Goal: Use online tool/utility: Utilize a website feature to perform a specific function

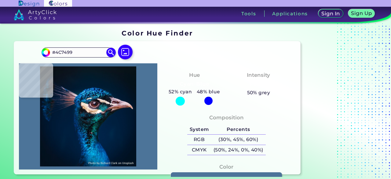
type input "#2e7d99"
type input "#2E7D99"
type input "#3f9cb8"
type input "#3F9CB8"
type input "#151e33"
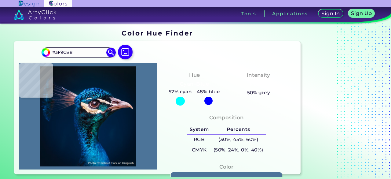
type input "#151E33"
type input "#202935"
type input "#1c2431"
type input "#1C2431"
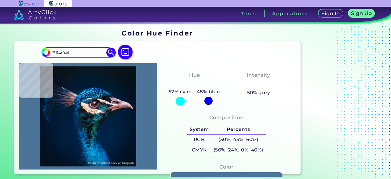
type input "#272935"
type input "#1a2730"
type input "#1A2730"
type input "#0a0f19"
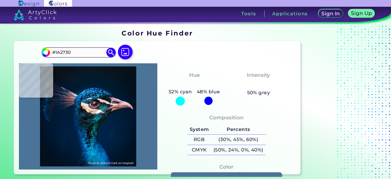
type input "#0A0F19"
type input "#101520"
type input "#15272d"
type input "#15272D"
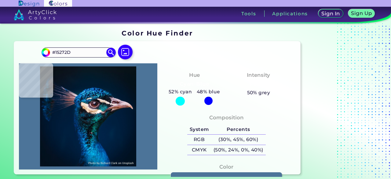
type input "#071117"
type input "#0f131c"
type input "#0F131C"
type input "#0b1019"
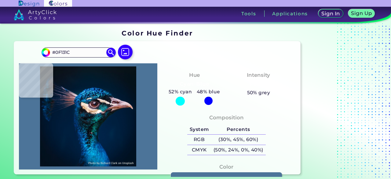
type input "#0B1019"
type input "#141b26"
type input "#141B26"
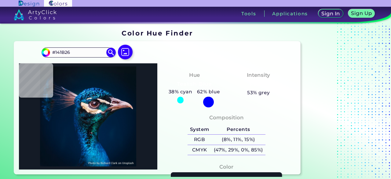
type input "#0f131b"
type input "#0F131B"
type input "#181b23"
type input "#181B23"
type input "#191c24"
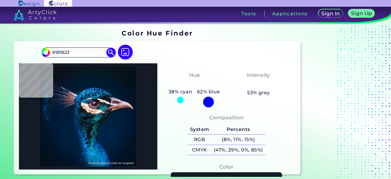
type input "#191C24"
type input "#191c26"
type input "#191C26"
type input "#0e1117"
type input "#0E1117"
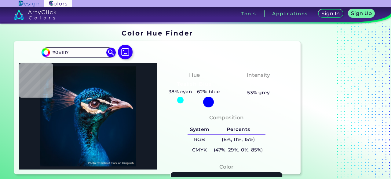
type input "#0f1219"
type input "#0F1219"
type input "#111419"
type input "#0e131c"
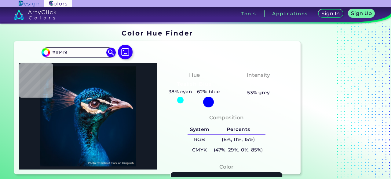
type input "#0E131C"
type input "#091116"
type input "#13121c"
type input "#13121C"
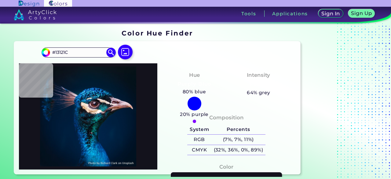
type input "#26212c"
type input "#26212C"
type input "#2a242e"
type input "#2A242E"
type input "#645964"
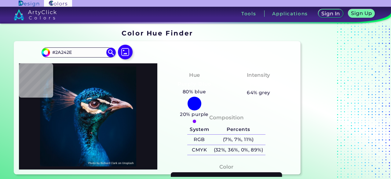
type input "#645964"
type input "#1f1820"
type input "#1F1820"
type input "#110e16"
type input "#110E16"
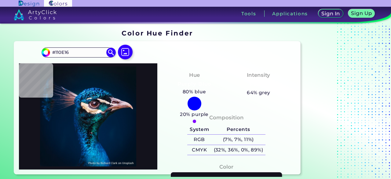
type input "#6a5b62"
type input "#6A5B62"
type input "#7c7179"
type input "#7C7179"
type input "#756a6c"
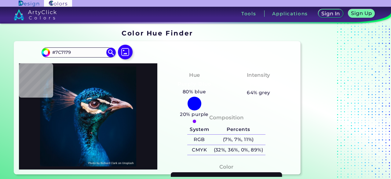
type input "#756A6C"
type input "#554149"
type input "#625764"
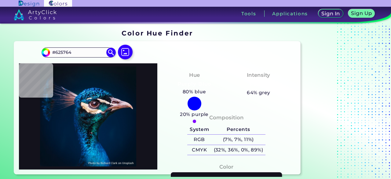
type input "#1a1927"
type input "#1A1927"
type input "#1a1d24"
type input "#1A1D24"
type input "#692a27"
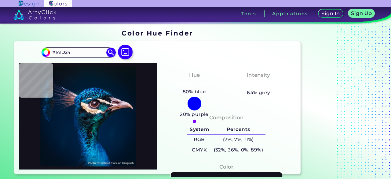
type input "#692A27"
type input "#16131a"
type input "#16131A"
type input "#101e2f"
type input "#101E2F"
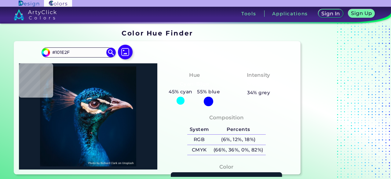
type input "#123c4b"
type input "#123C4B"
type input "#042330"
type input "#0c3643"
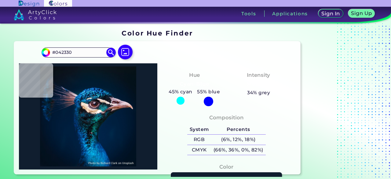
type input "#0C3643"
type input "#012d39"
type input "#012D39"
type input "#00273f"
type input "#00273F"
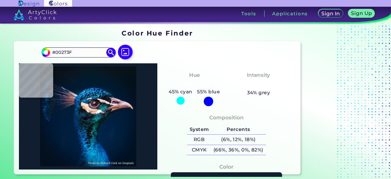
type input "#083d52"
type input "#083D52"
type input "#0a1622"
type input "#0A1622"
type input "#021227"
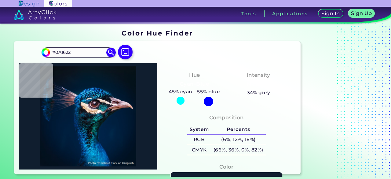
type input "#021227"
type input "#132634"
type input "#0f151f"
type input "#0F151F"
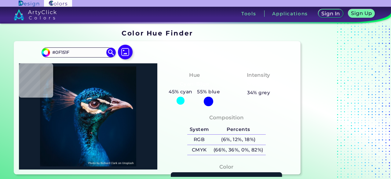
type input "#0d121b"
type input "#0D121B"
type input "#101a22"
type input "#101A22"
type input "#21242d"
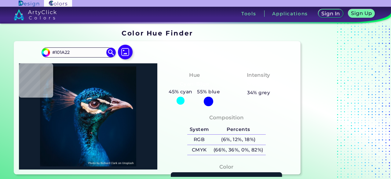
type input "#21242D"
type input "#0f1920"
type input "#0F1920"
type input "#121e1c"
type input "#121E1C"
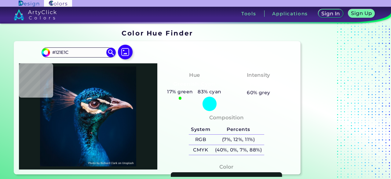
type input "#062133"
type input "#012a40"
type input "#012A40"
type input "#106174"
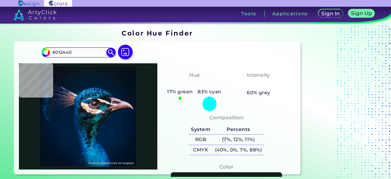
type input "#106174"
type input "#024963"
type input "#06556e"
type input "#06556E"
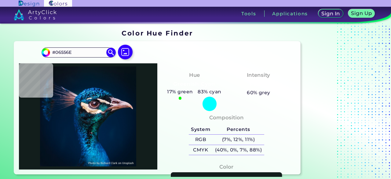
type input "#075276"
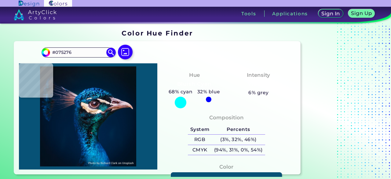
type input "#27728a"
type input "#27728A"
type input "#005066"
type input "#045c89"
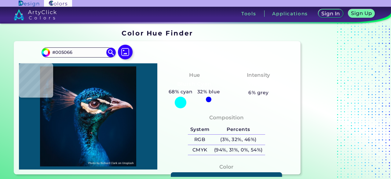
type input "#045C89"
type input "#23a1b6"
type input "#23A1B6"
type input "#1b666f"
type input "#1B666F"
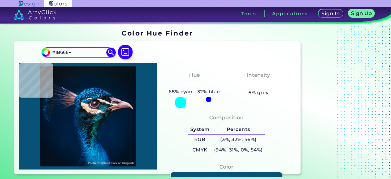
type input "#082442"
type input "#20455a"
type input "#20455A"
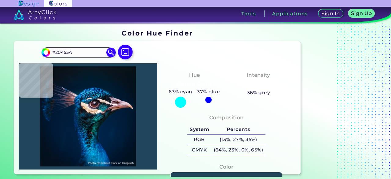
type input "#474158"
type input "#6c5770"
type input "#6C5770"
type input "#927480"
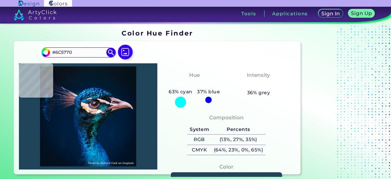
type input "#927480"
type input "#fceef0"
type input "#FCEEF0"
type input "#b8a09f"
type input "#B8A09F"
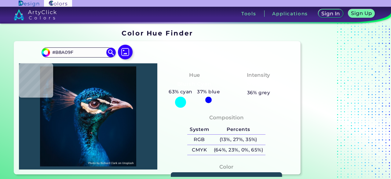
type input "#fbebe6"
type input "#FBEBE6"
type input "#d1cfd8"
type input "#D1CFD8"
type input "#2e334c"
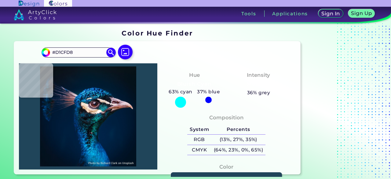
type input "#2E334C"
type input "#5c4f65"
type input "#5C4F65"
type input "#37464e"
type input "#37464E"
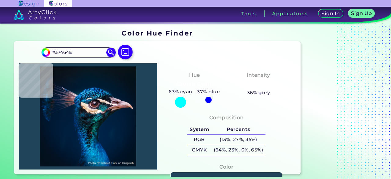
type input "#4e4e5f"
type input "#4E4E5F"
type input "#366c80"
type input "#366C80"
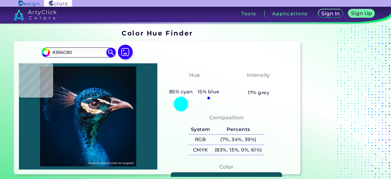
type input "#115764"
type input "#086982"
type input "#065373"
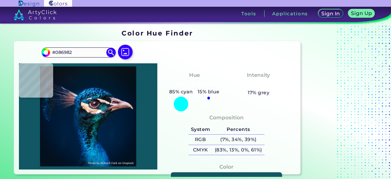
type input "#065373"
type input "#1a5d81"
type input "#1A5D81"
type input "#30a7b8"
type input "#30A7B8"
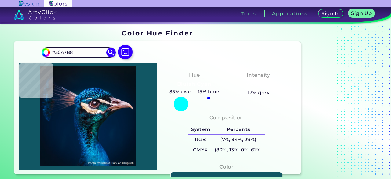
type input "#0ca3ac"
type input "#0CA3AC"
type input "#2abac8"
type input "#2ABAC8"
type input "#58aac4"
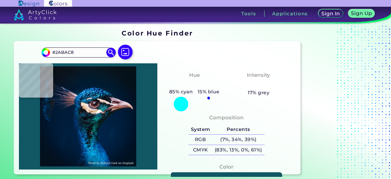
type input "#58AAC4"
type input "#30596f"
type input "#30596F"
type input "#0c3644"
type input "#0C3644"
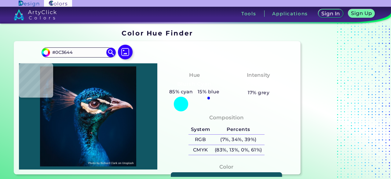
type input "#2d555c"
type input "#2D555C"
type input "#18525d"
type input "#18525D"
type input "#36b0b8"
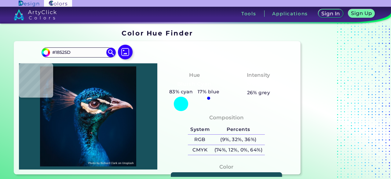
type input "#36B0B8"
type input "#1e848b"
type input "#1E848B"
type input "#023f49"
type input "#023F49"
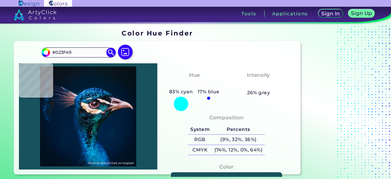
type input "#439da8"
type input "#439DA8"
type input "#26758b"
type input "#26758B"
type input "#0e495a"
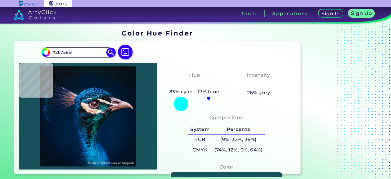
type input "#0E495A"
type input "#0a4457"
type input "#0A4457"
type input "#0c5259"
type input "#0C5259"
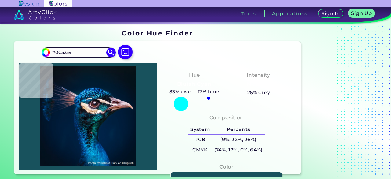
type input "#156c75"
type input "#156C75"
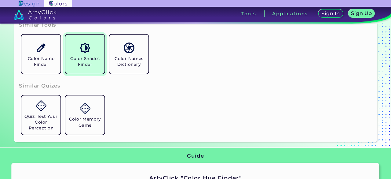
scroll to position [169, 0]
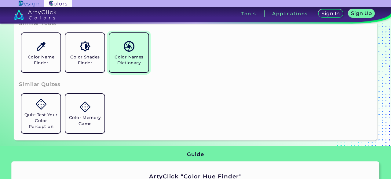
click at [131, 53] on link "Color Names Dictionary" at bounding box center [129, 53] width 44 height 44
